Goal: Navigation & Orientation: Find specific page/section

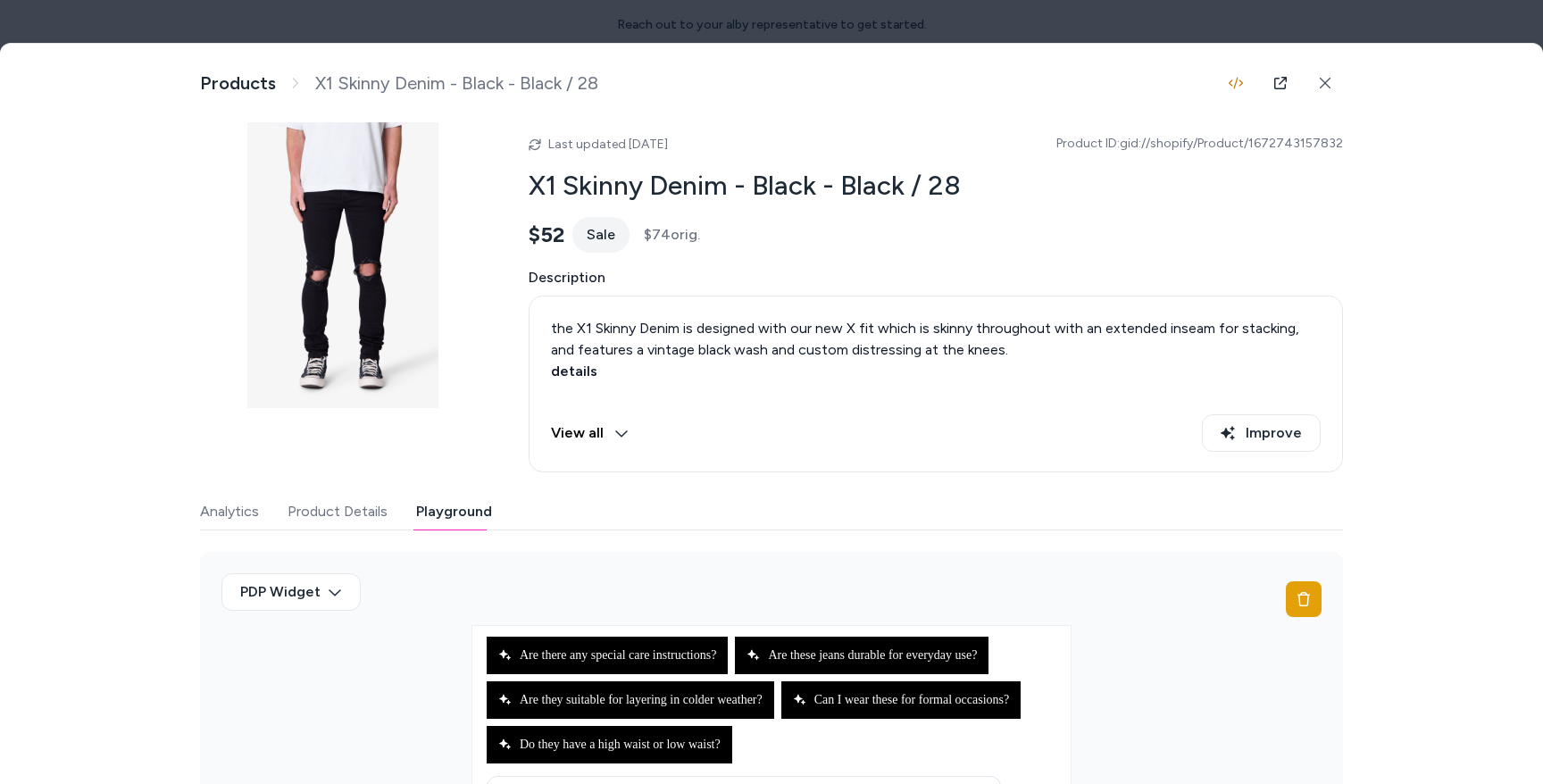
scroll to position [110, 0]
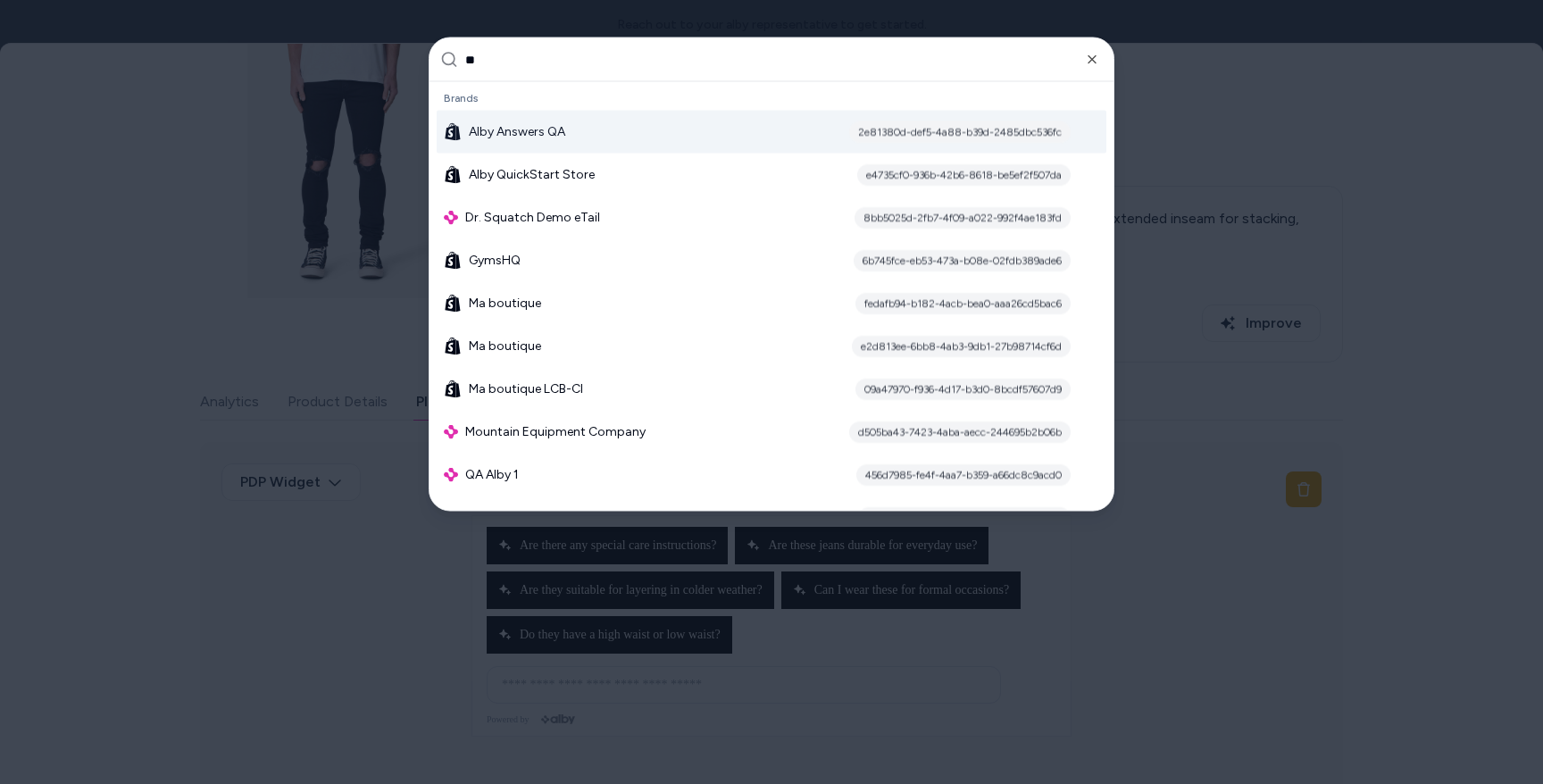
type input "***"
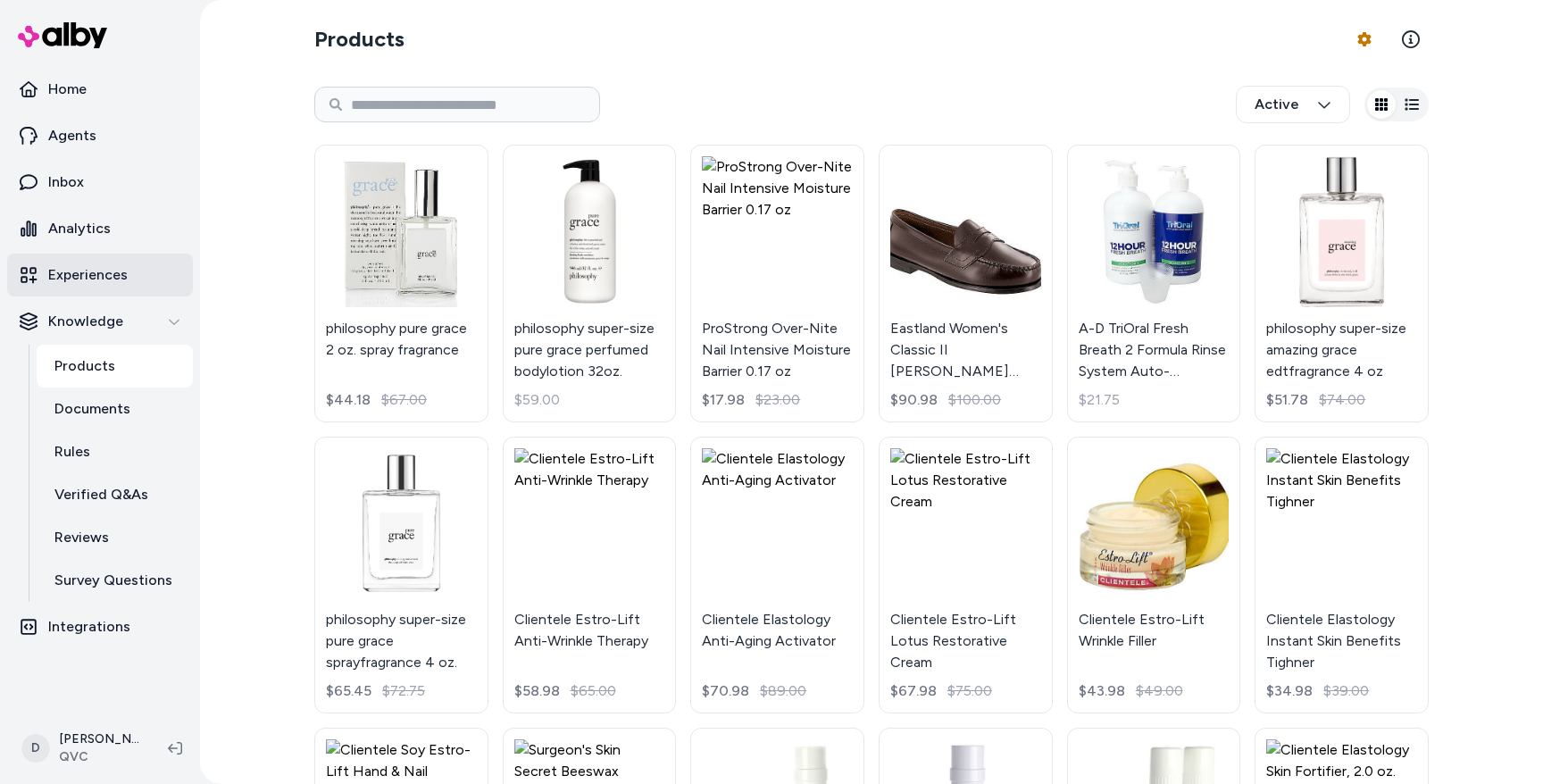
click at [93, 266] on p "Experiences" at bounding box center [88, 275] width 79 height 21
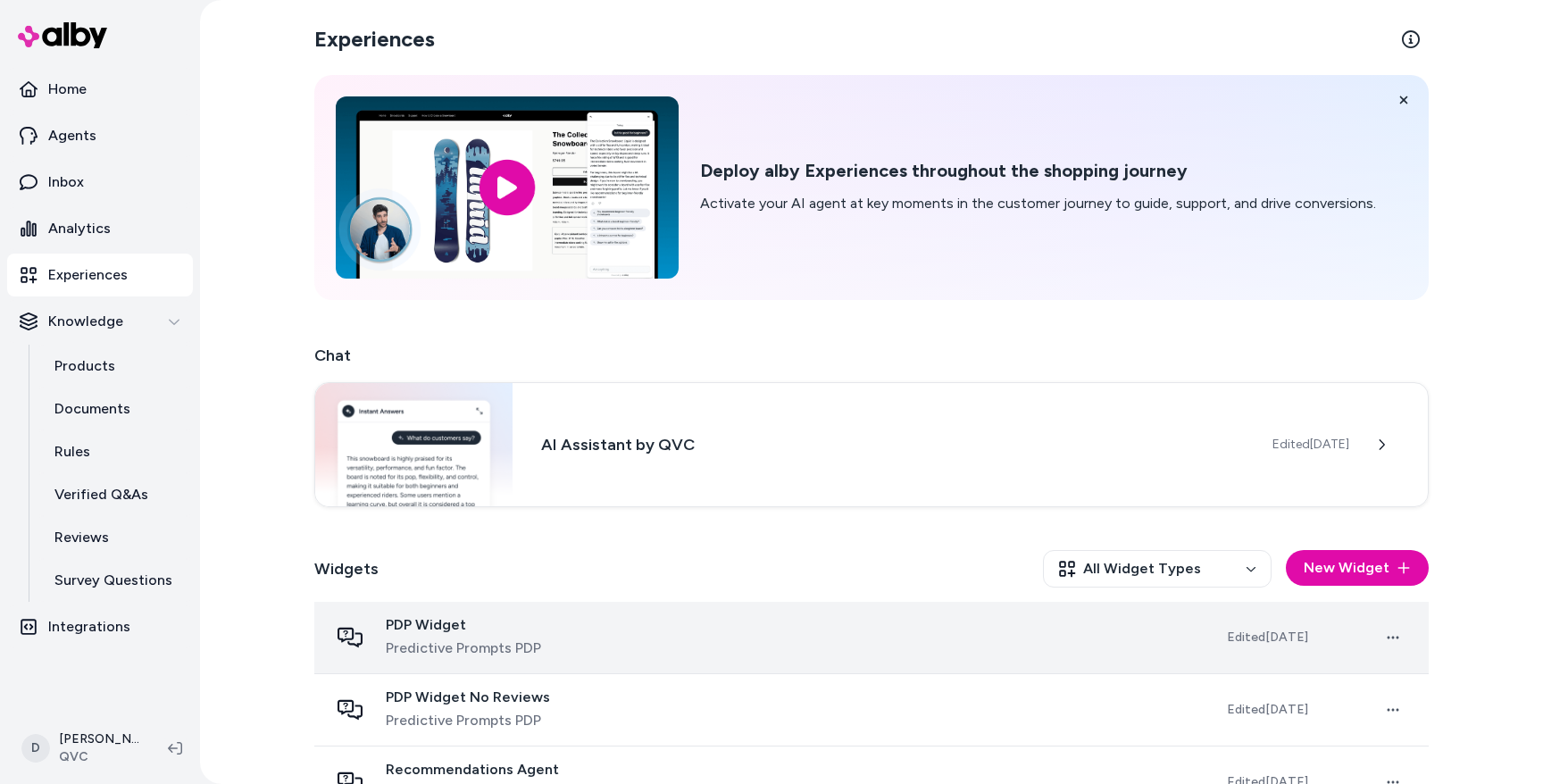
click at [451, 616] on span "PDP Widget" at bounding box center [464, 624] width 155 height 18
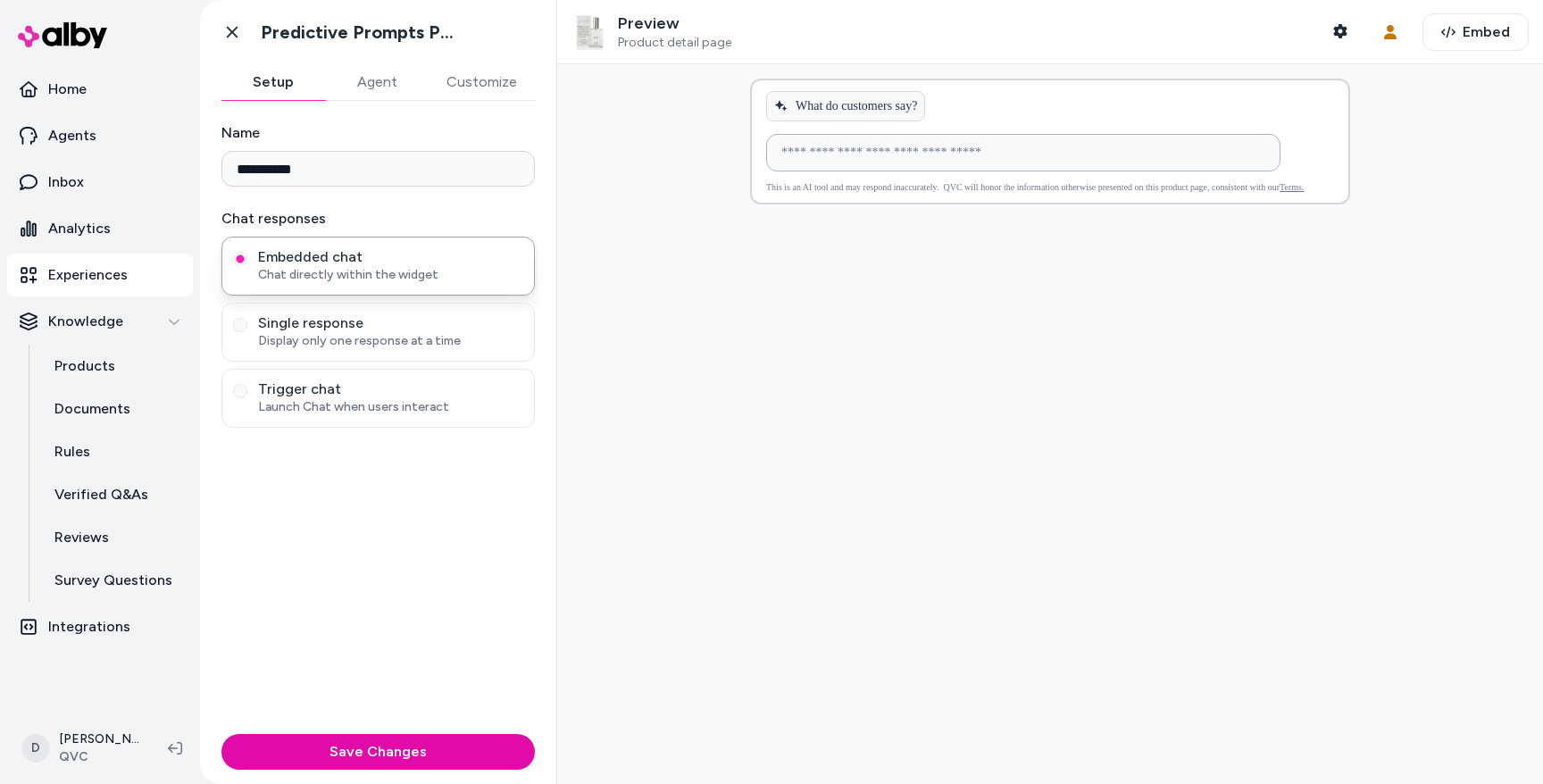
click at [827, 151] on input at bounding box center [1005, 152] width 469 height 21
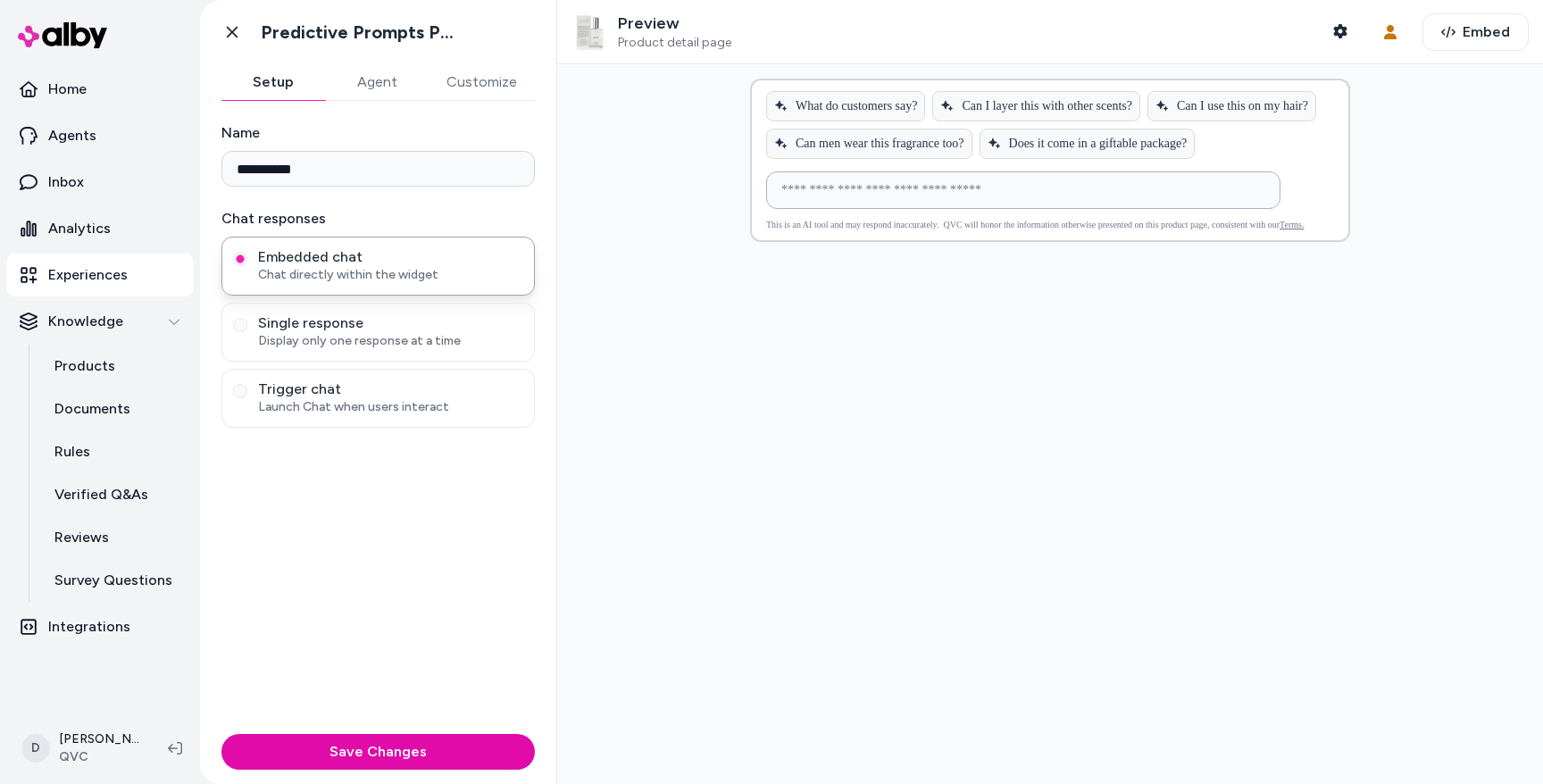
click at [849, 200] on input at bounding box center [1005, 190] width 469 height 21
type input "*"
type input "**********"
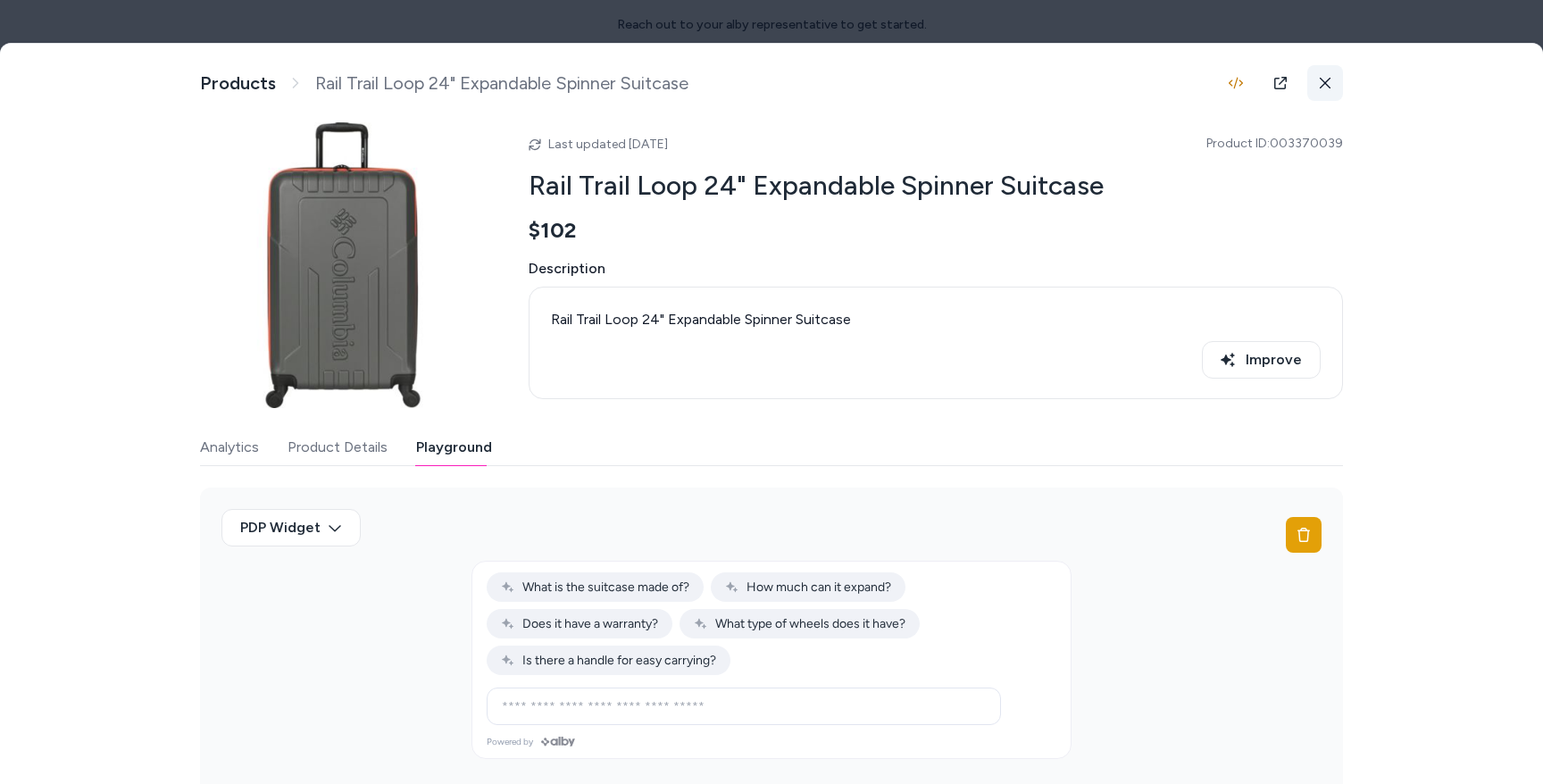
click at [1319, 80] on icon at bounding box center [1324, 82] width 12 height 12
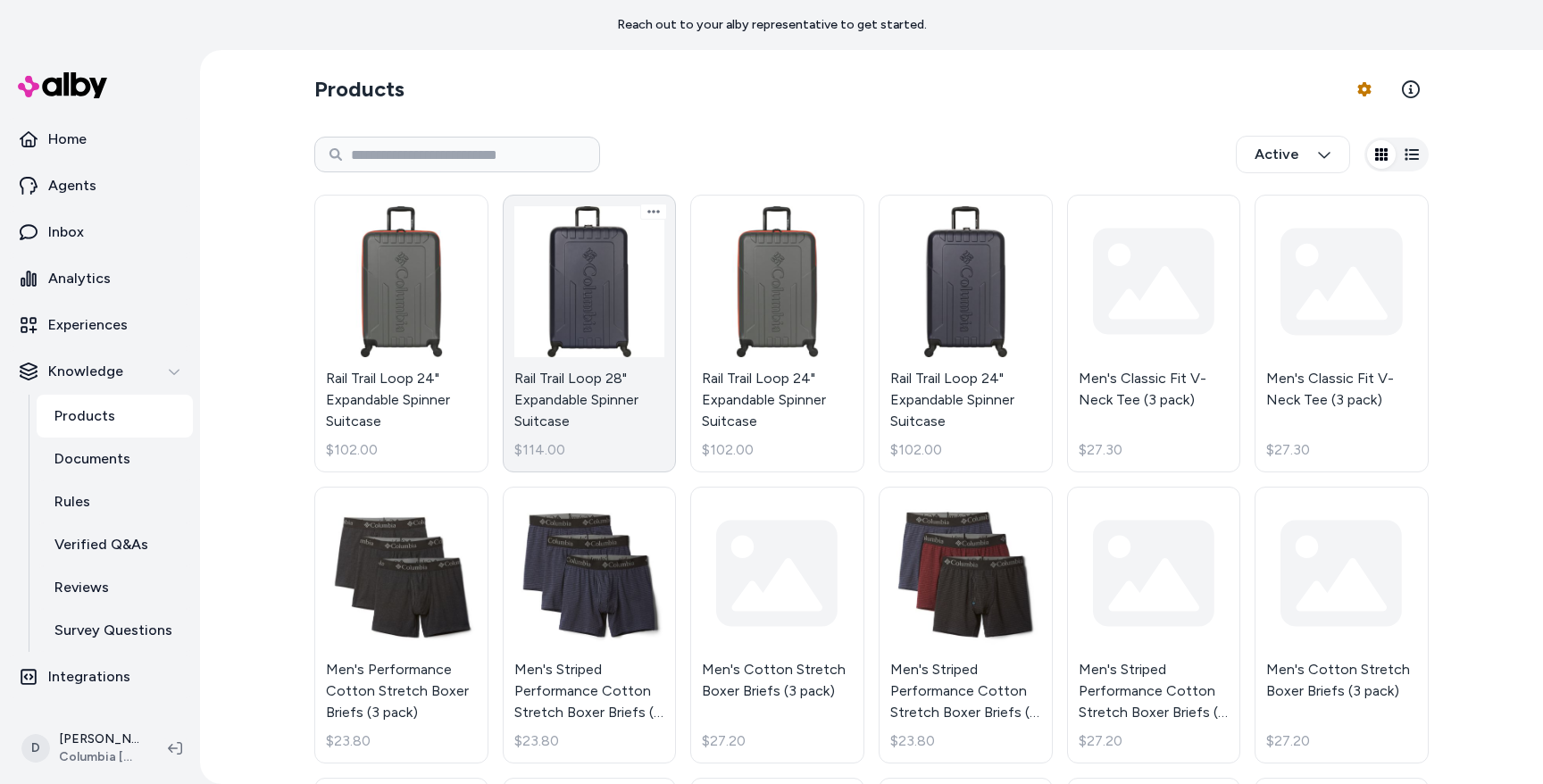
click at [565, 304] on link "Rail Trail Loop 28" Expandable Spinner Suitcase $114.00" at bounding box center [590, 333] width 174 height 278
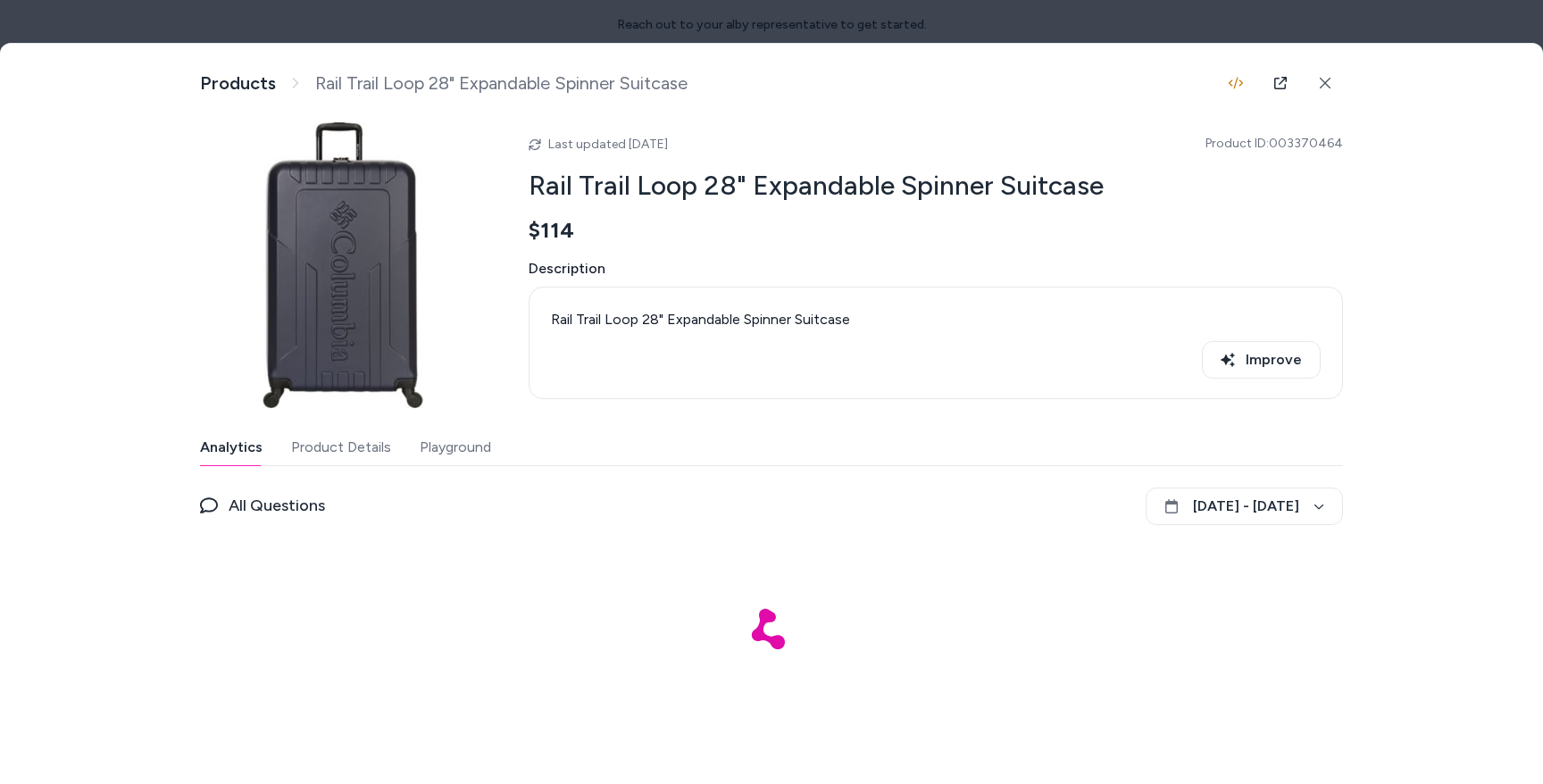
click at [443, 445] on button "Playground" at bounding box center [455, 448] width 71 height 36
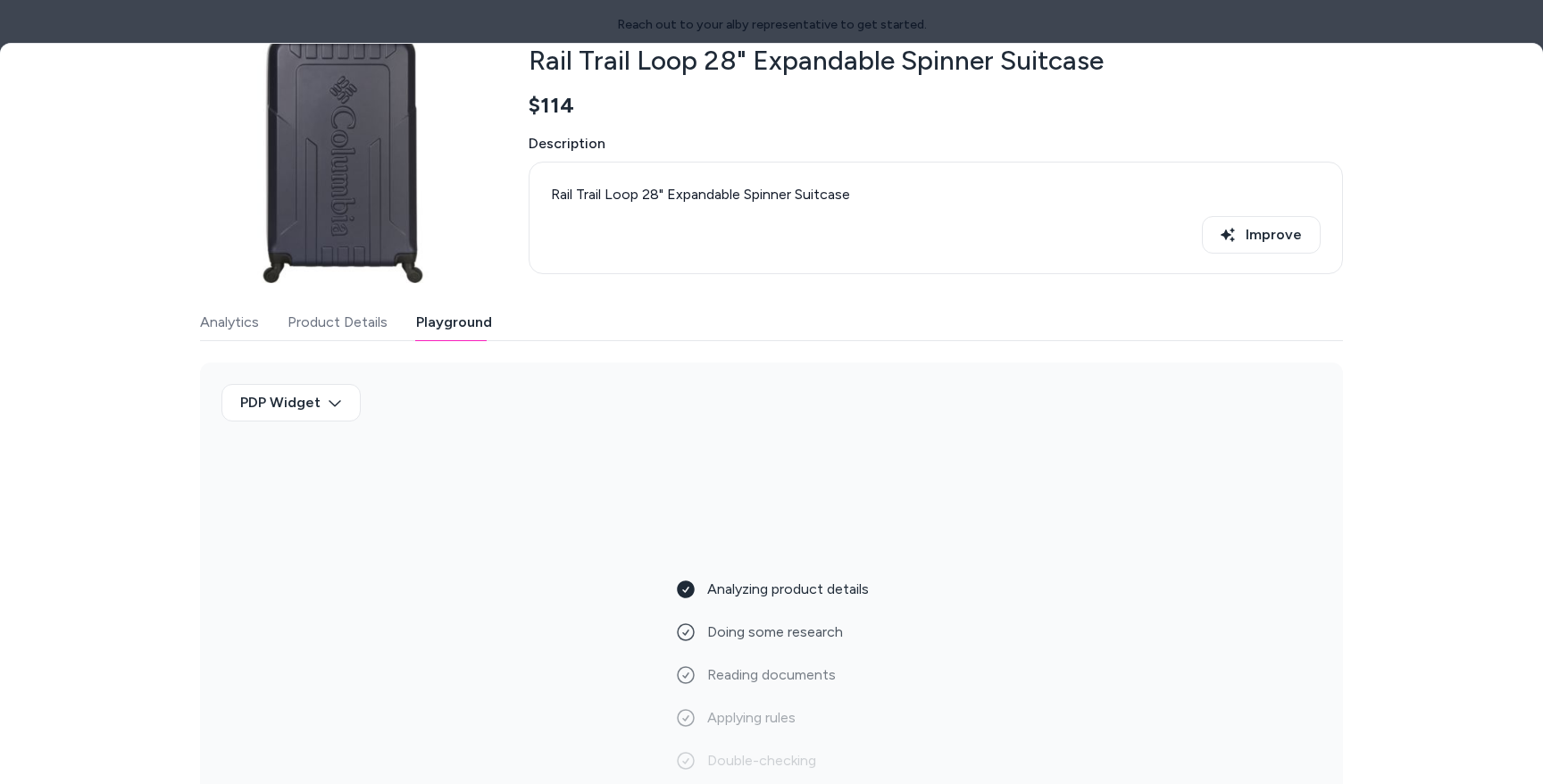
scroll to position [127, 0]
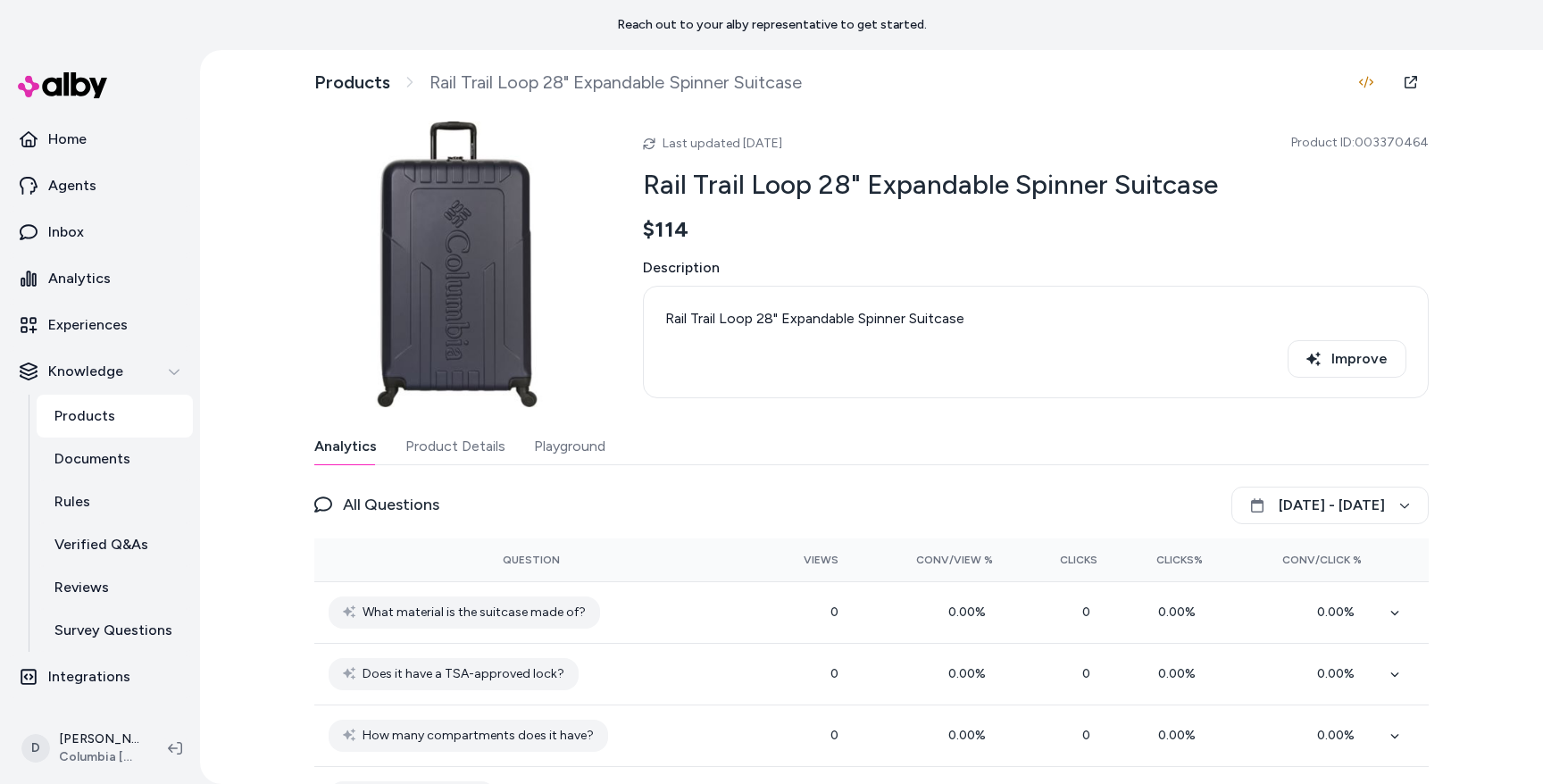
click at [564, 439] on button "Playground" at bounding box center [569, 447] width 71 height 36
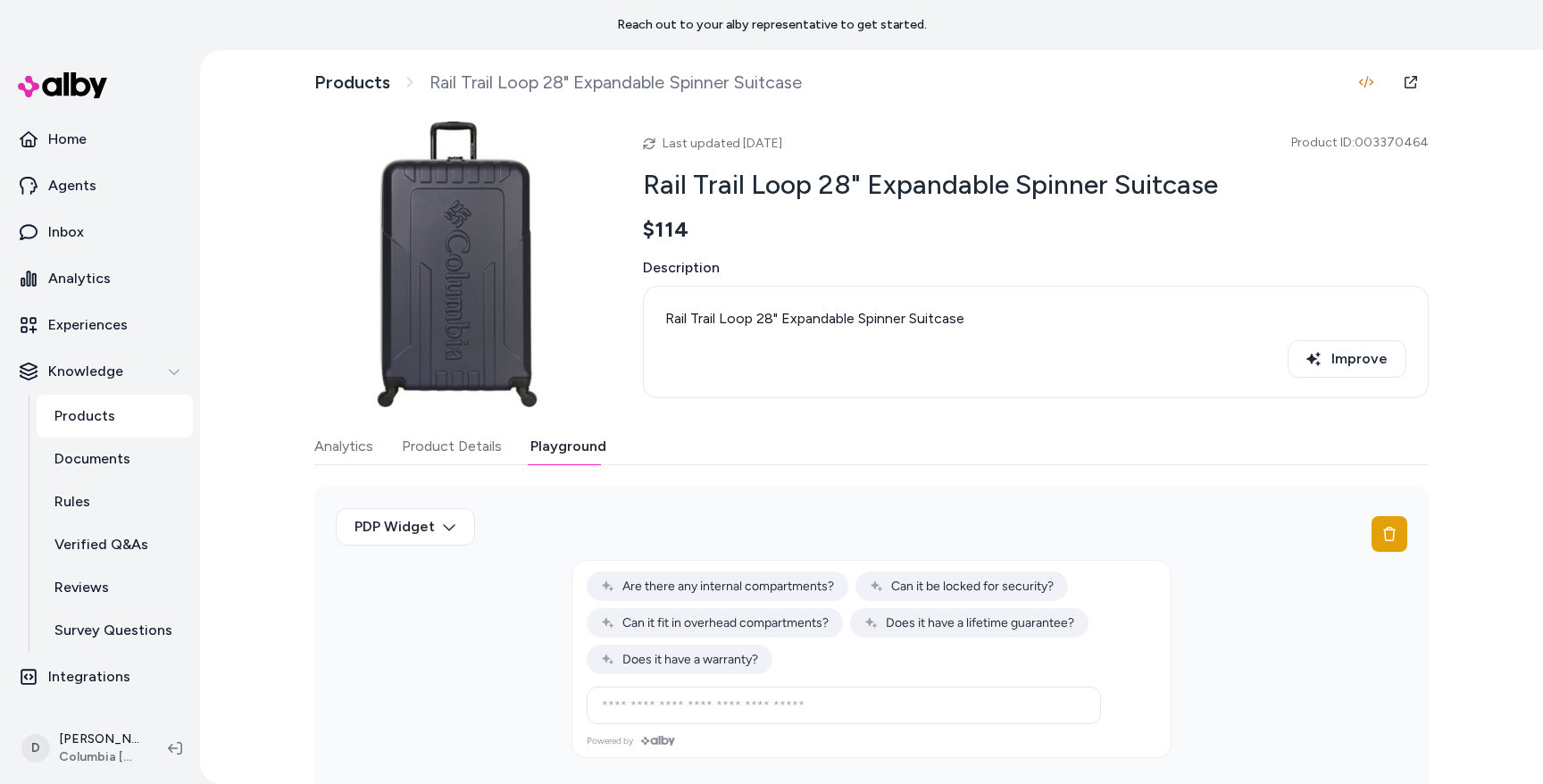
click at [115, 409] on link "Products" at bounding box center [114, 416] width 156 height 43
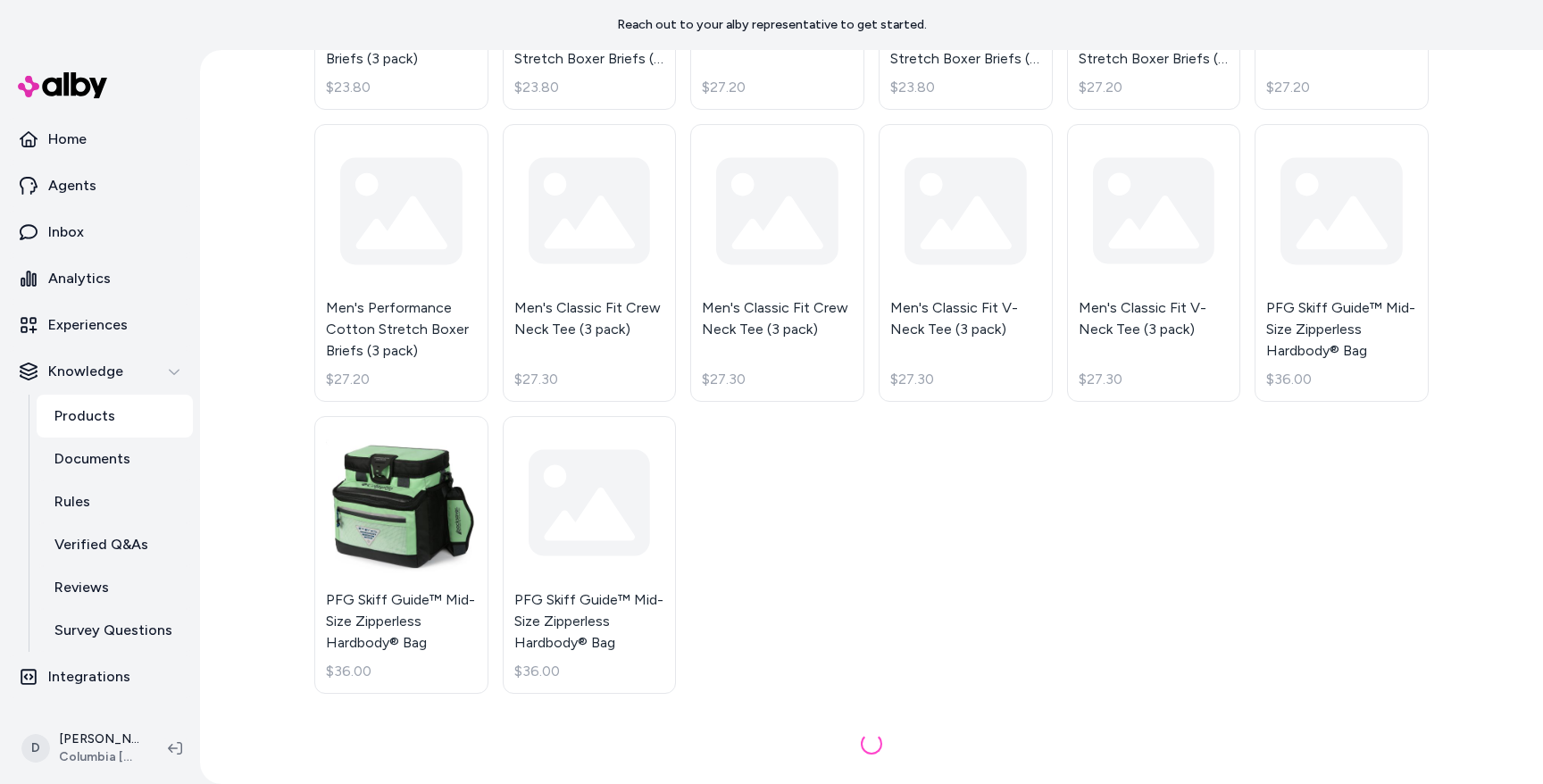
scroll to position [666, 0]
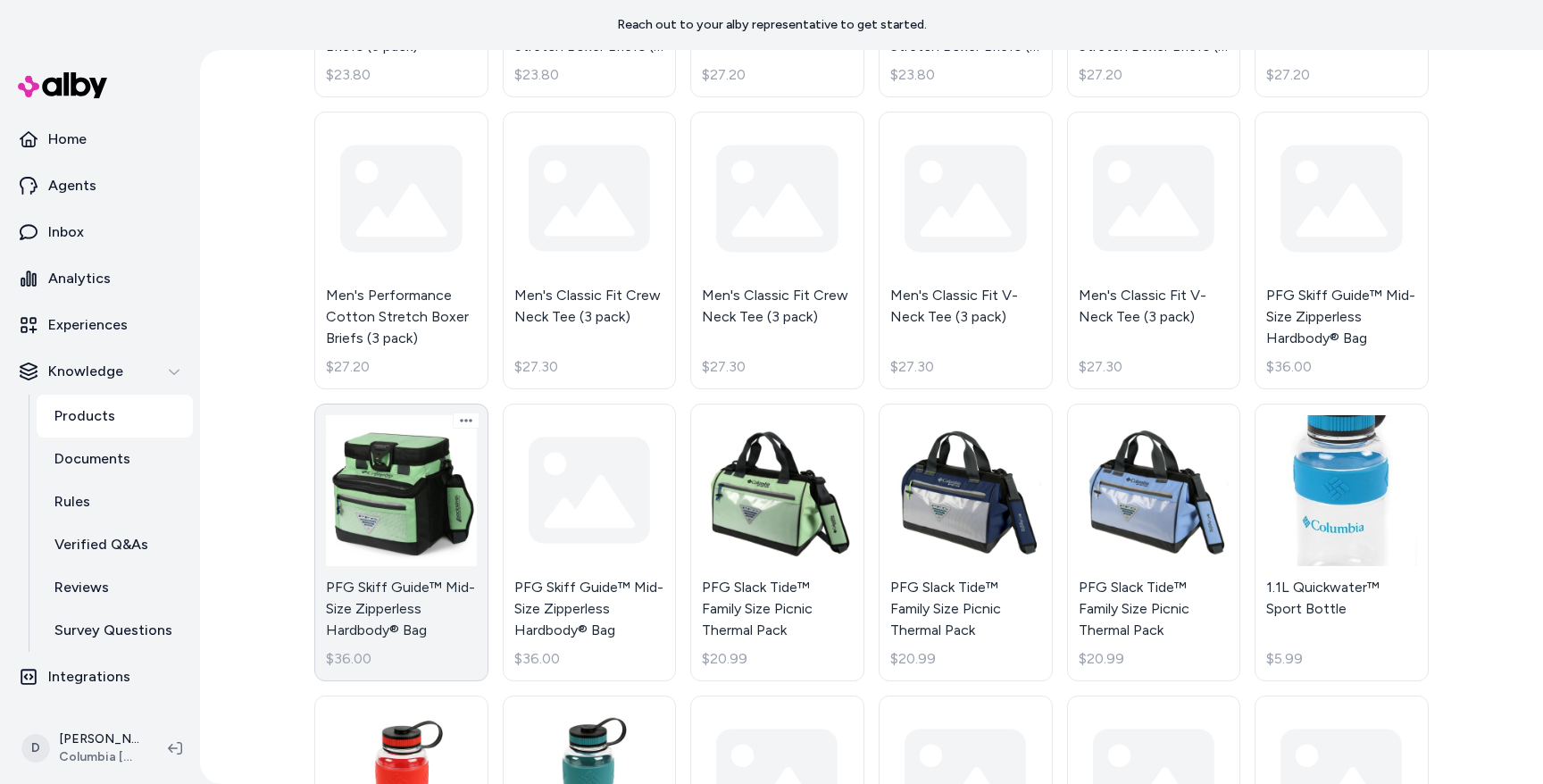
click at [415, 480] on link "PFG Skiff Guide™ Mid-Size Zipperless Hardbody® Bag $36.00" at bounding box center [401, 542] width 174 height 278
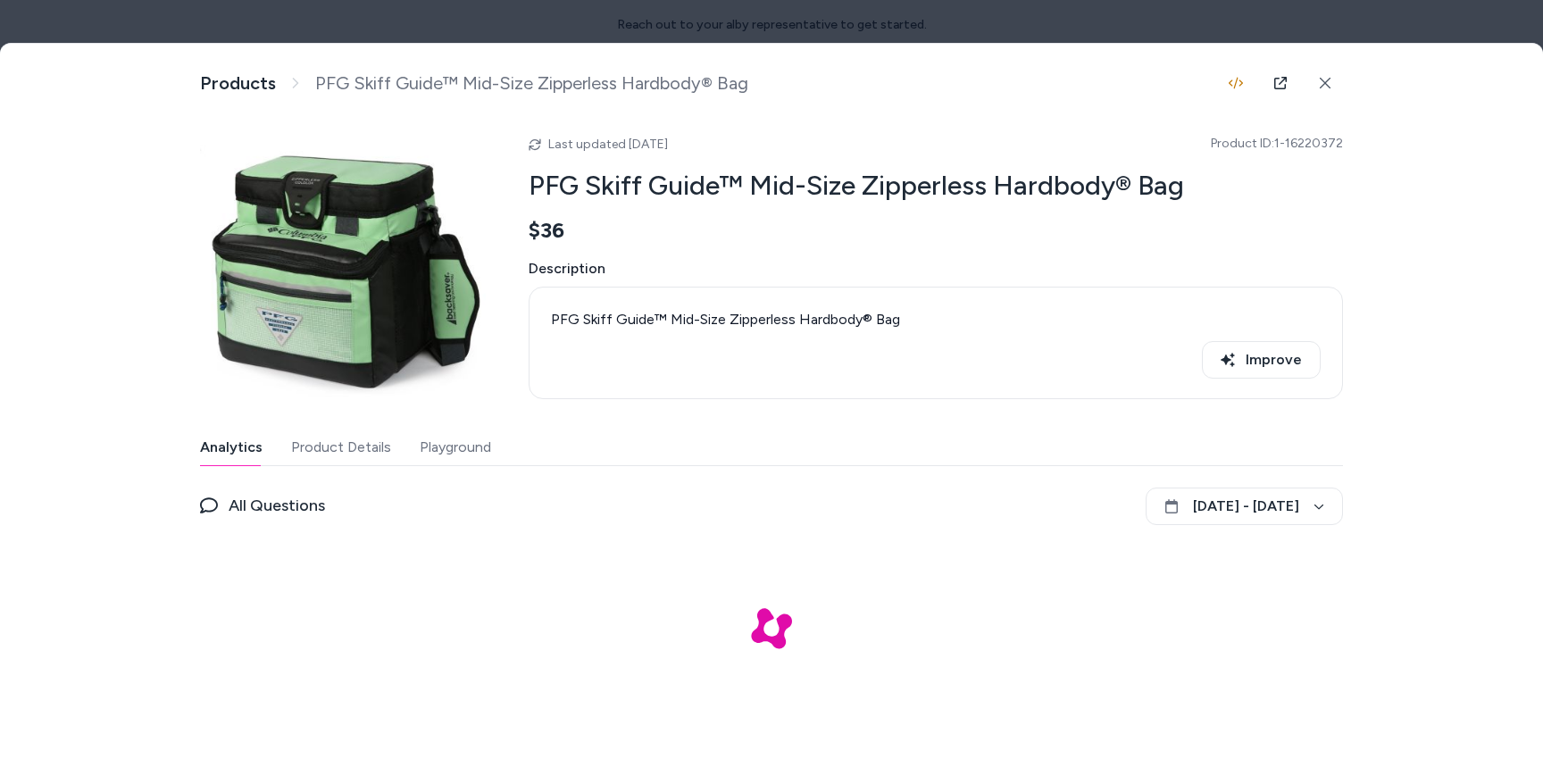
click at [483, 452] on button "Playground" at bounding box center [455, 448] width 71 height 36
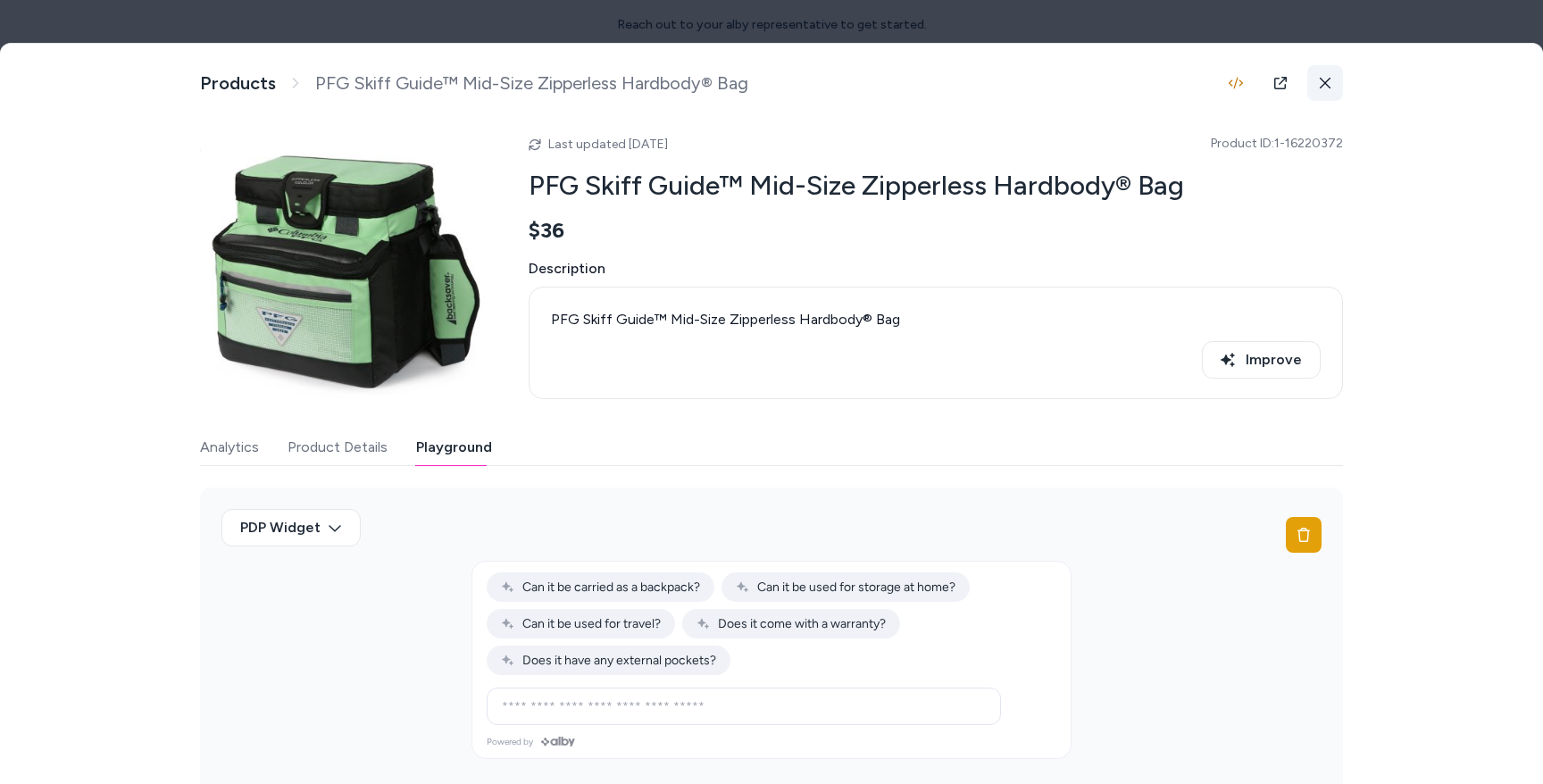
click at [1328, 87] on icon at bounding box center [1324, 82] width 10 height 10
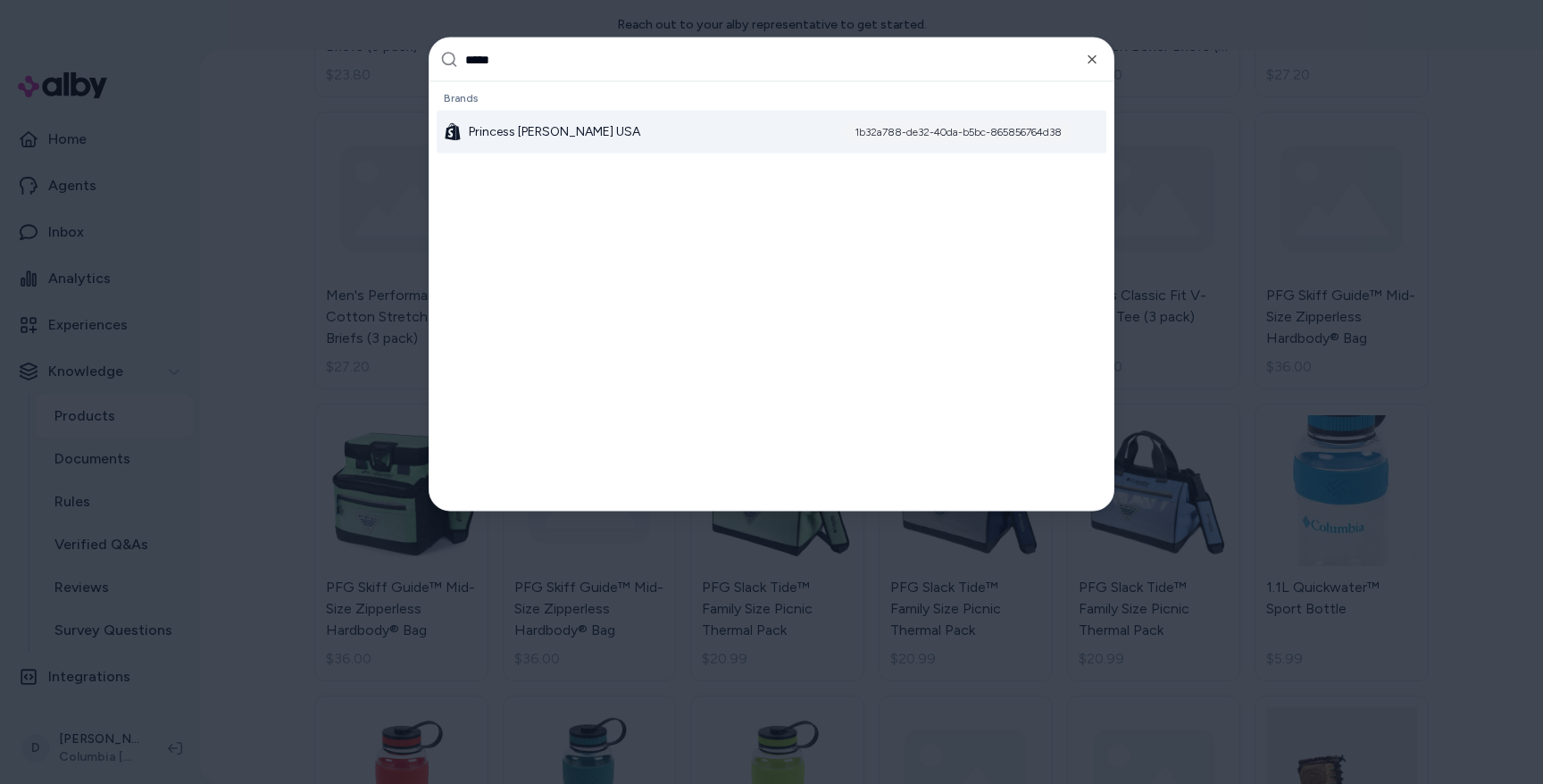
type input "*****"
click at [481, 128] on span "Princess [PERSON_NAME] USA" at bounding box center [554, 132] width 171 height 18
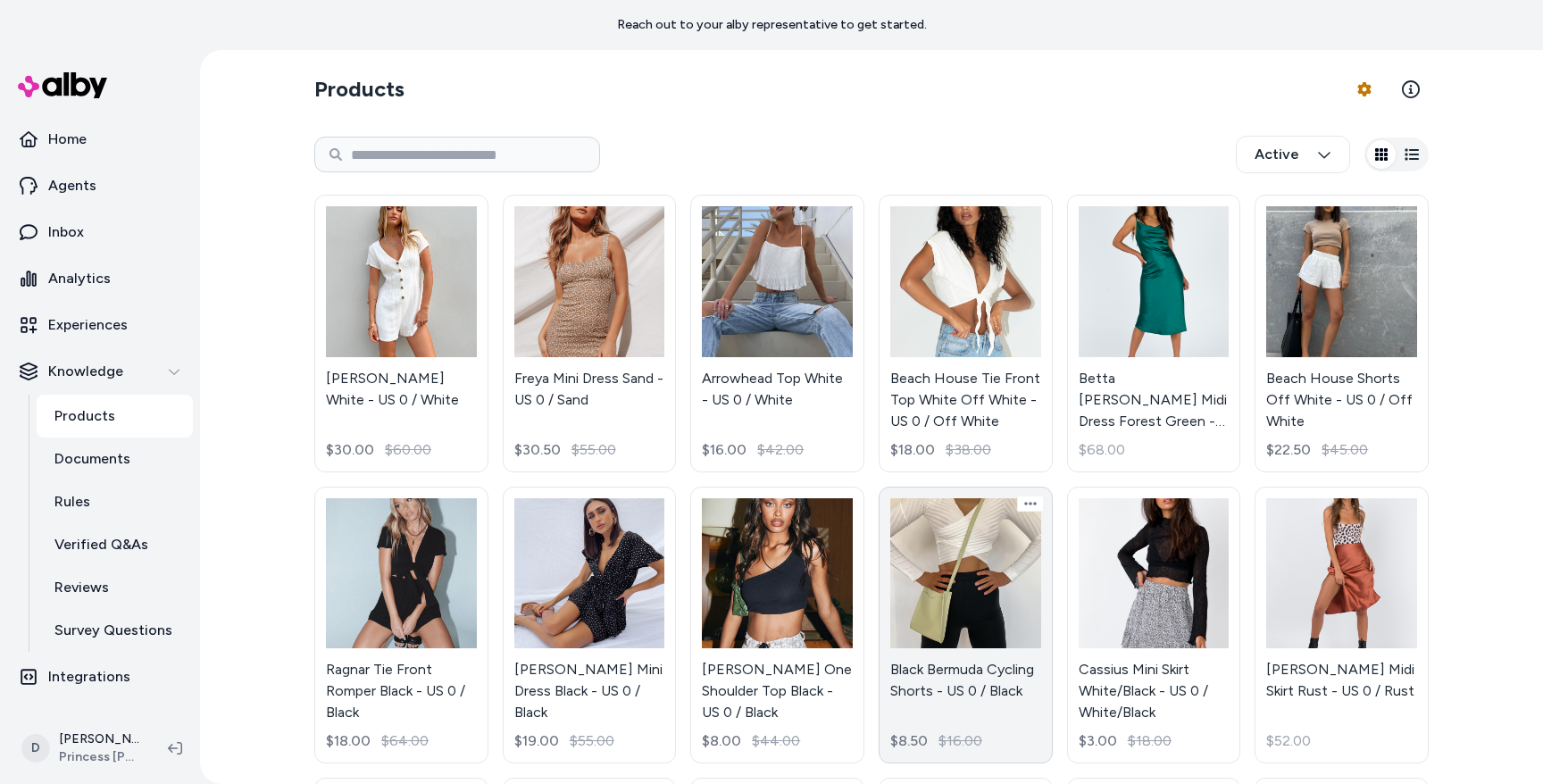
click at [1027, 555] on link "Black Bermuda Cycling Shorts - US 0 / Black $8.50 $16.00" at bounding box center [965, 625] width 174 height 278
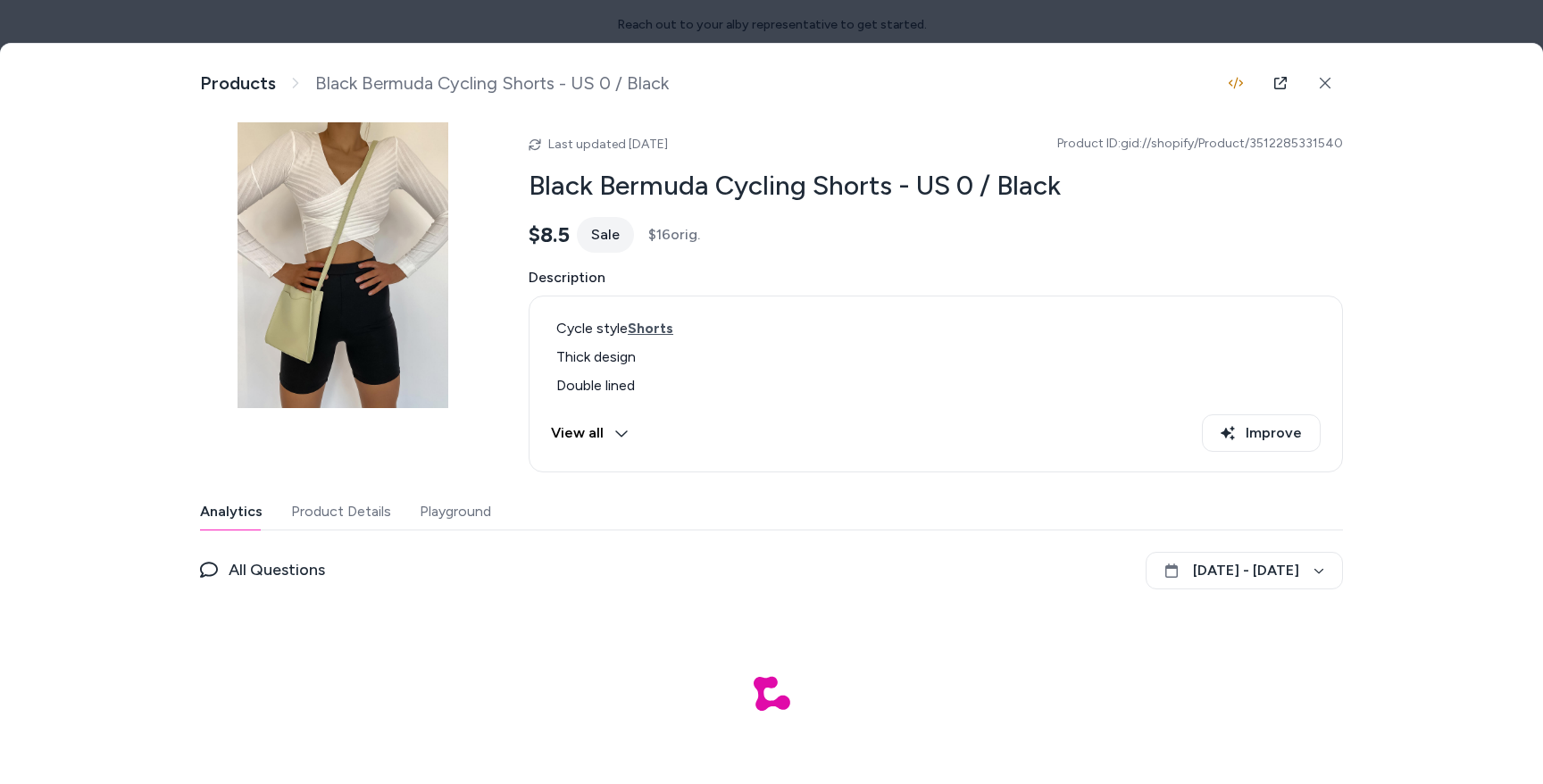
click at [454, 486] on div "Last updated Sep 30, 2025 Product ID: gid://shopify/Product/3512285331540 Black…" at bounding box center [771, 452] width 1143 height 660
click at [451, 505] on button "Playground" at bounding box center [455, 511] width 71 height 36
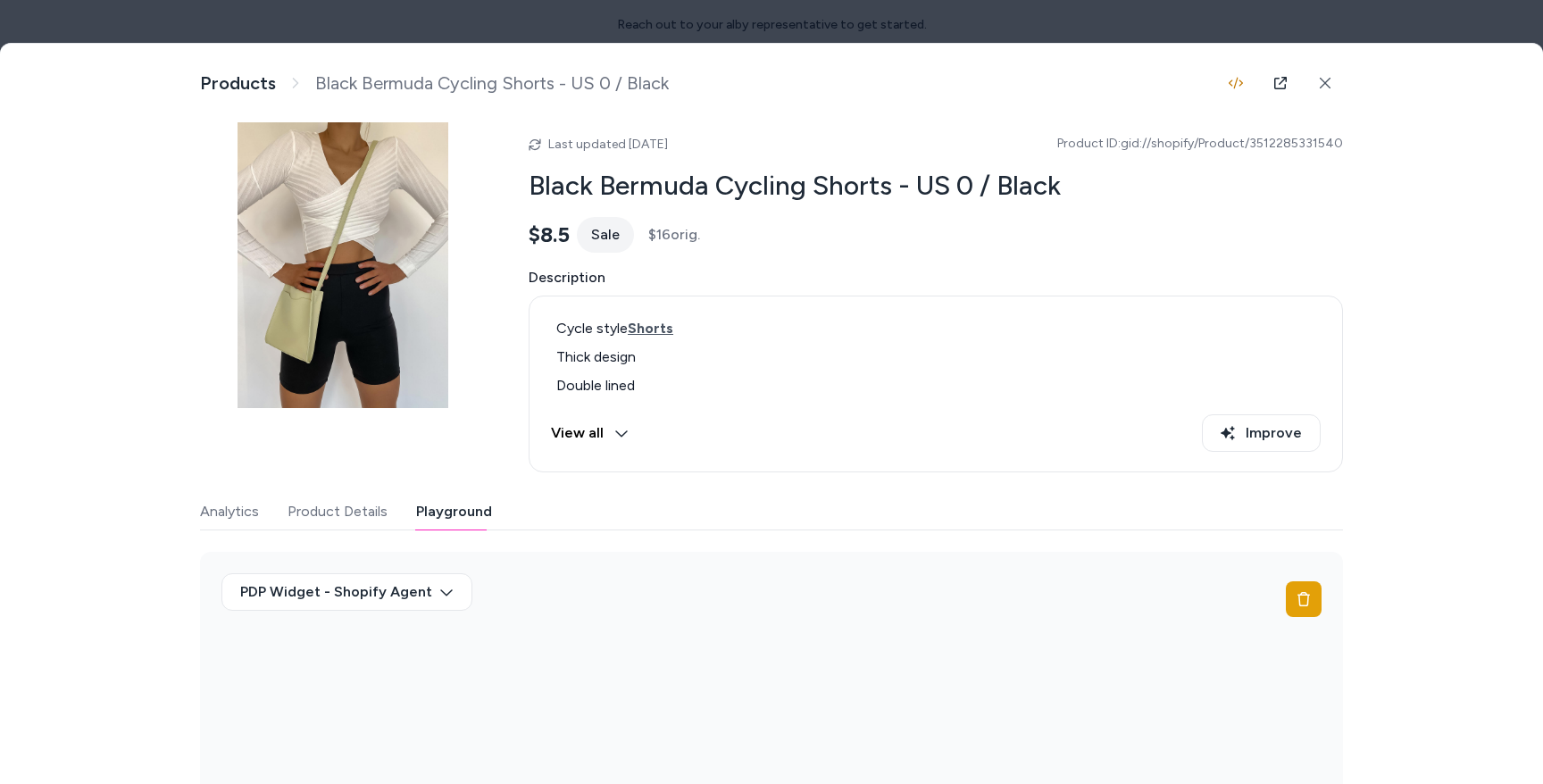
scroll to position [190, 0]
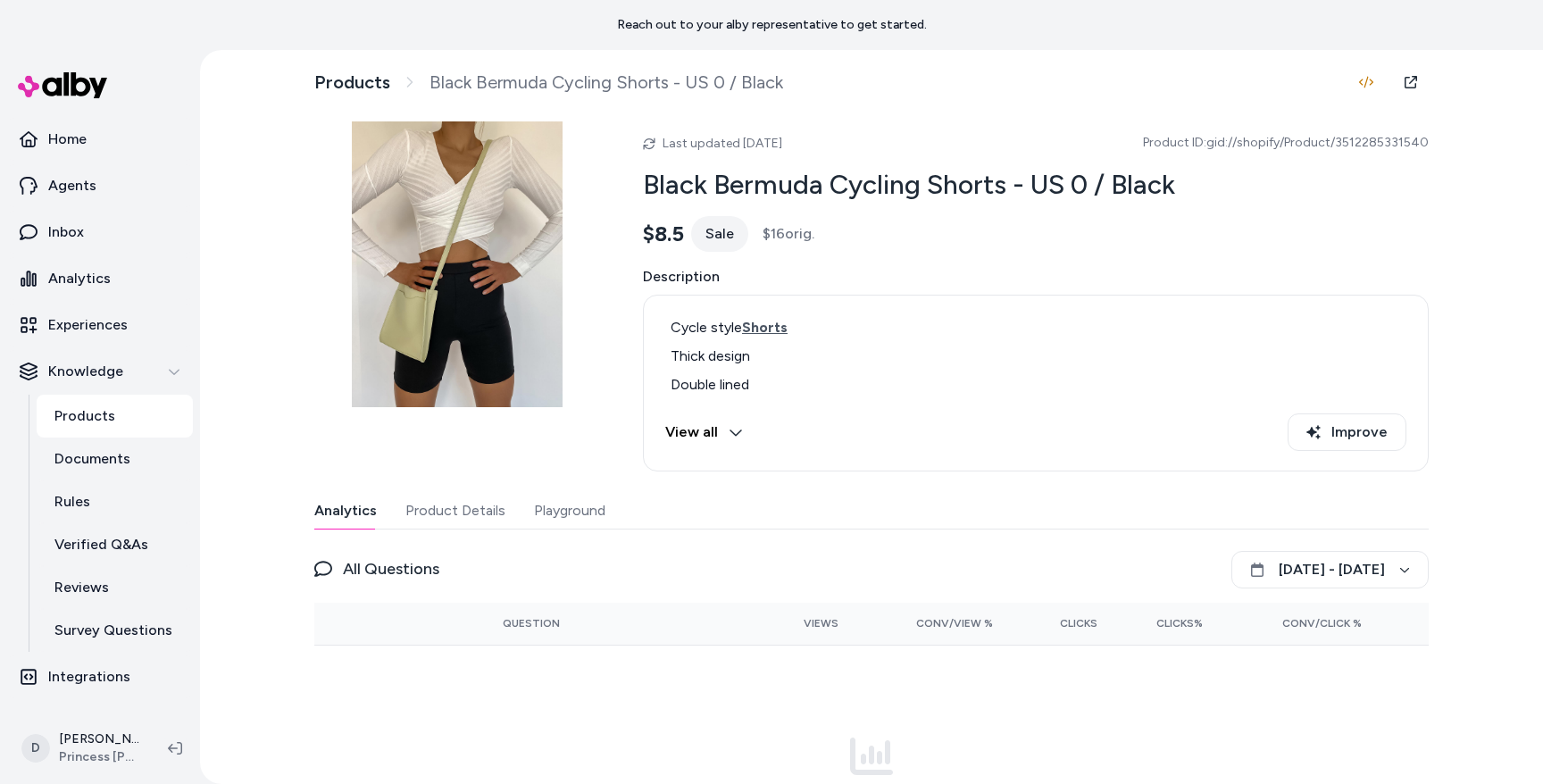
click at [553, 514] on button "Playground" at bounding box center [569, 510] width 71 height 36
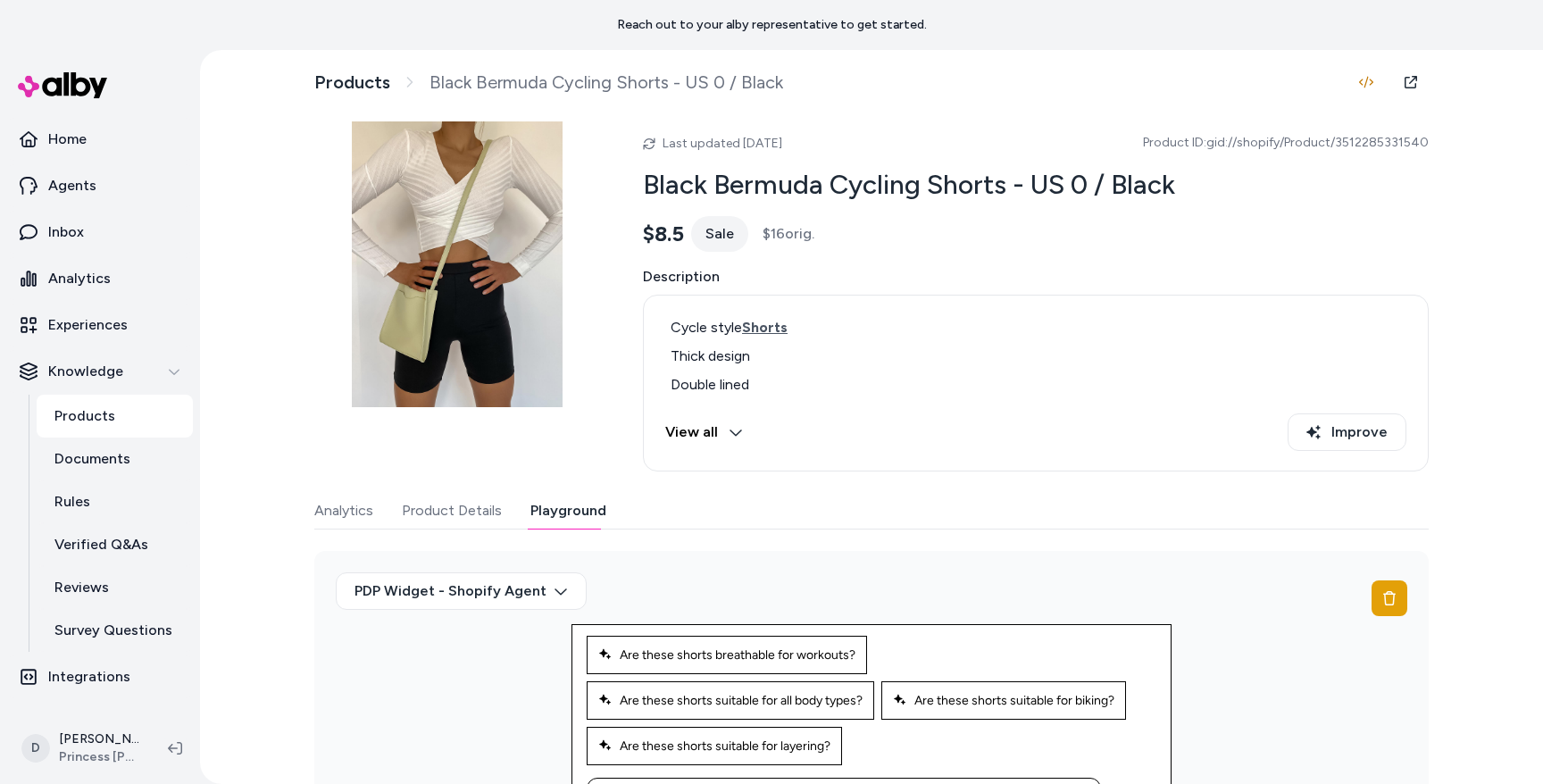
click at [139, 396] on link "Products" at bounding box center [114, 416] width 156 height 43
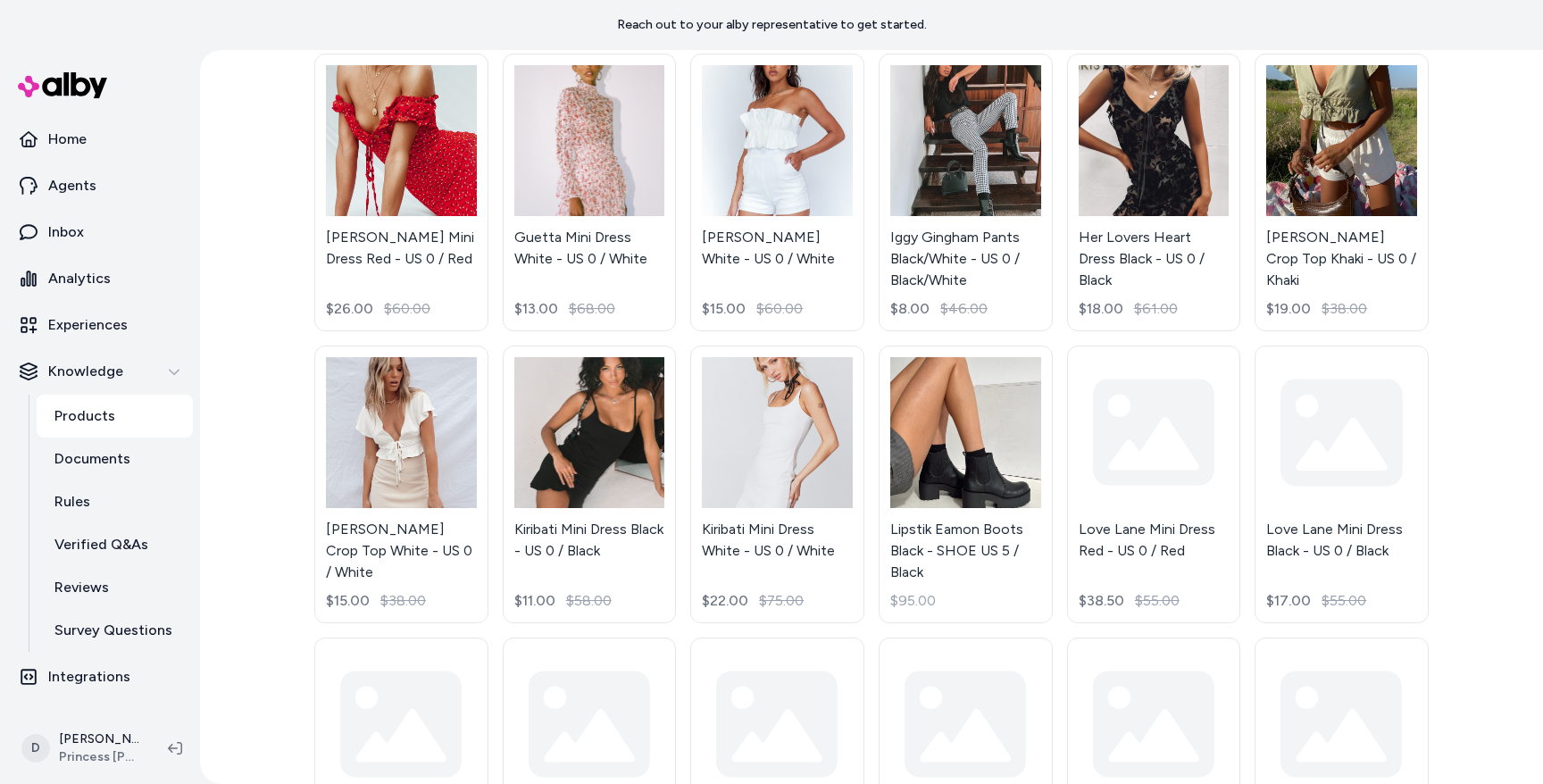
scroll to position [1658, 0]
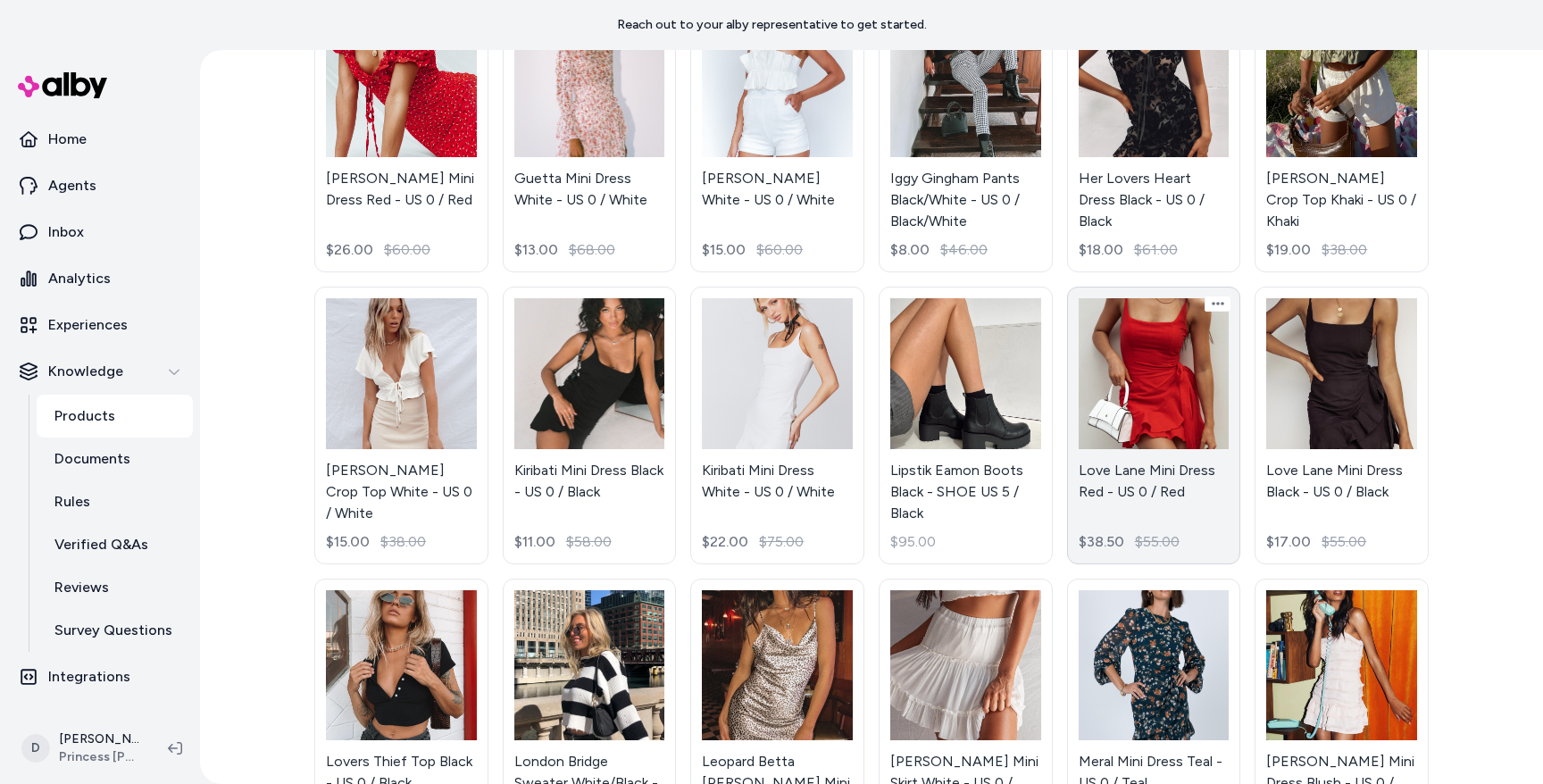
click at [1130, 370] on link "Love Lane Mini Dress Red - US 0 / Red $38.50 $55.00" at bounding box center [1154, 425] width 174 height 278
